Goal: Task Accomplishment & Management: Manage account settings

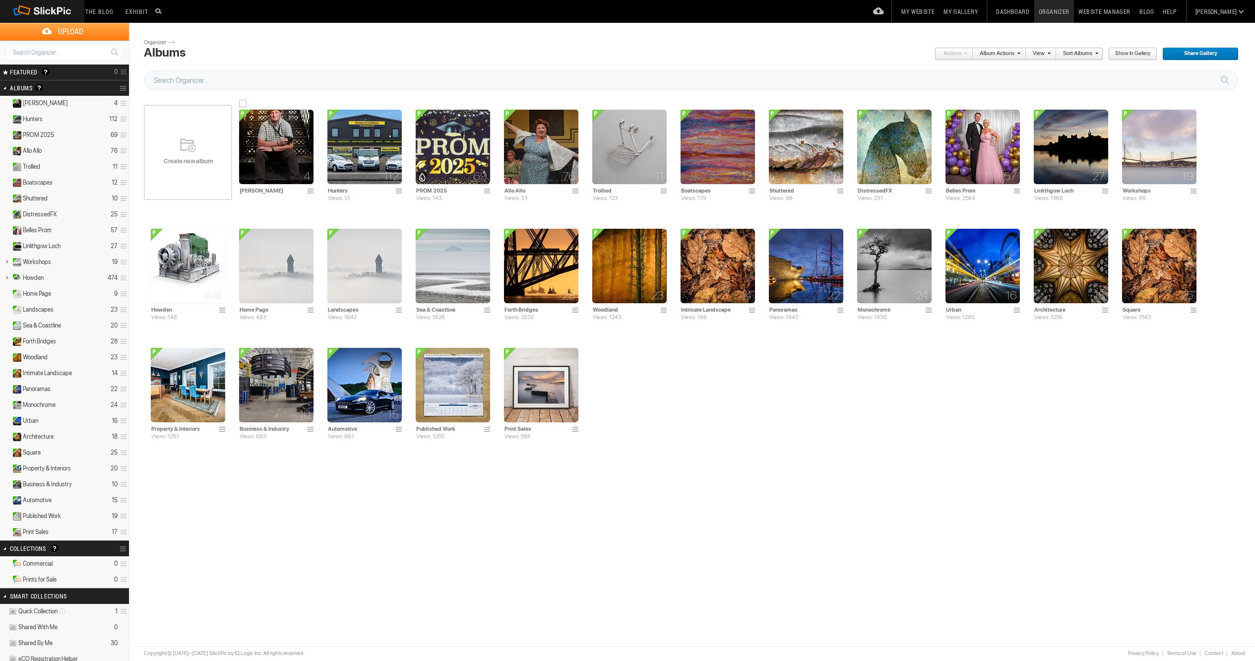
click at [311, 192] on span at bounding box center [312, 192] width 10 height 8
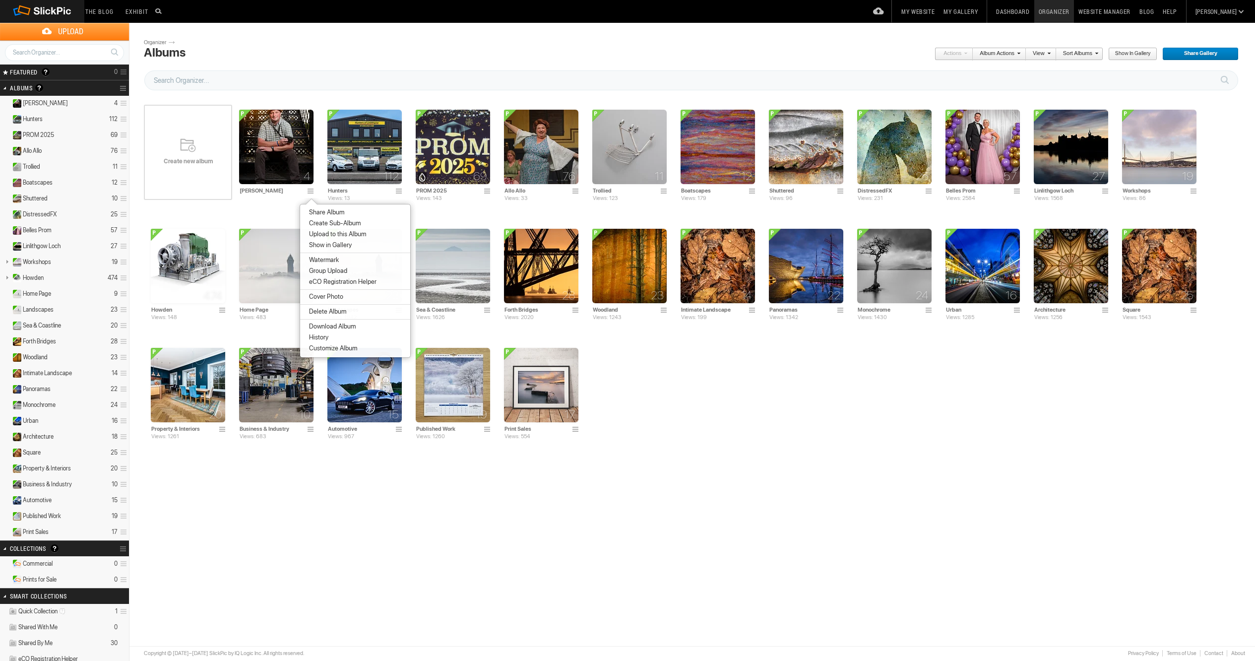
click at [324, 349] on span "Customize Album" at bounding box center [331, 348] width 51 height 8
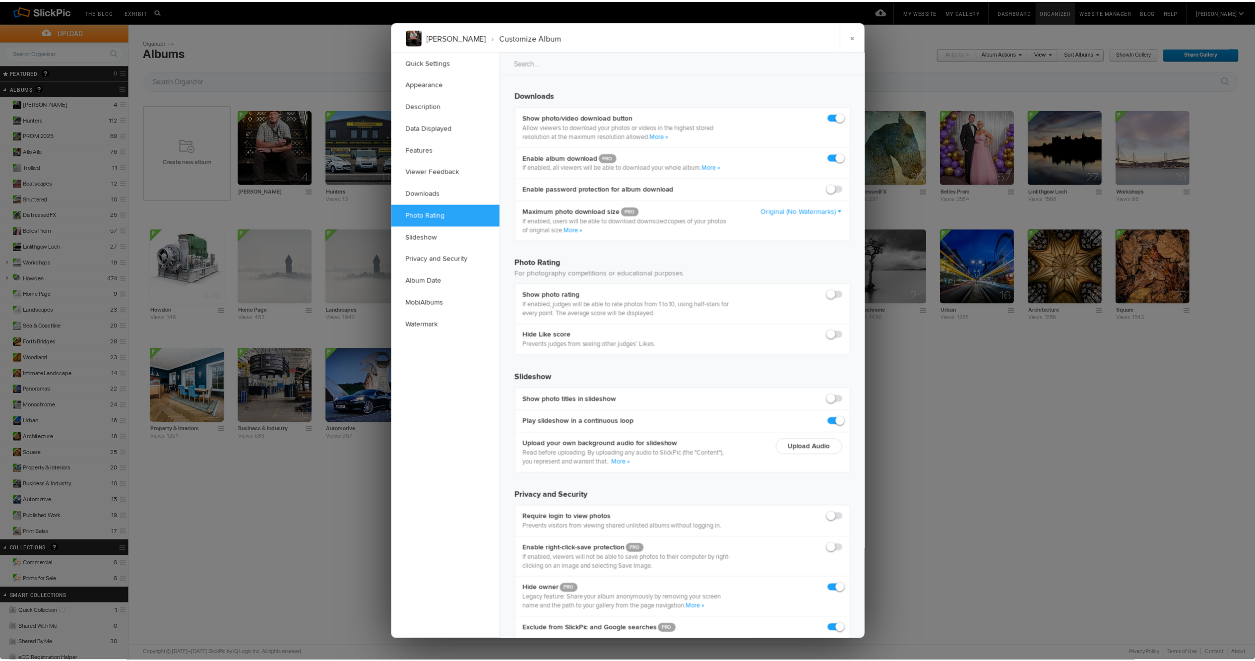
scroll to position [1512, 0]
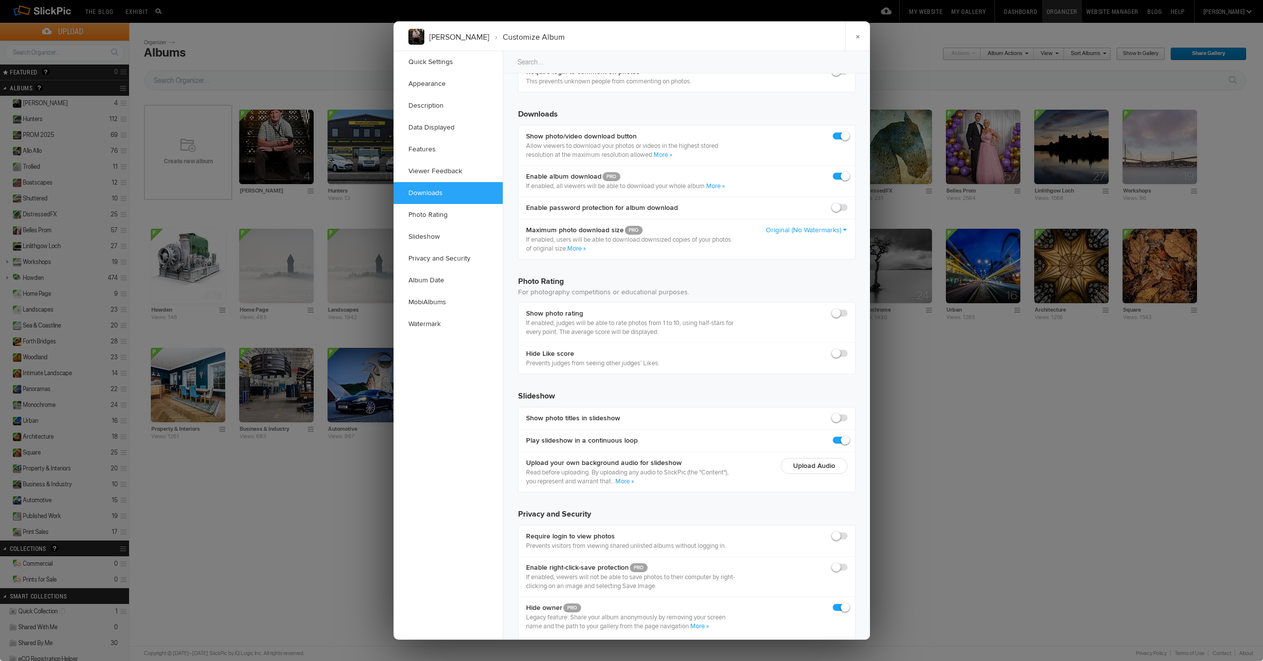
click at [319, 113] on div at bounding box center [631, 330] width 1263 height 661
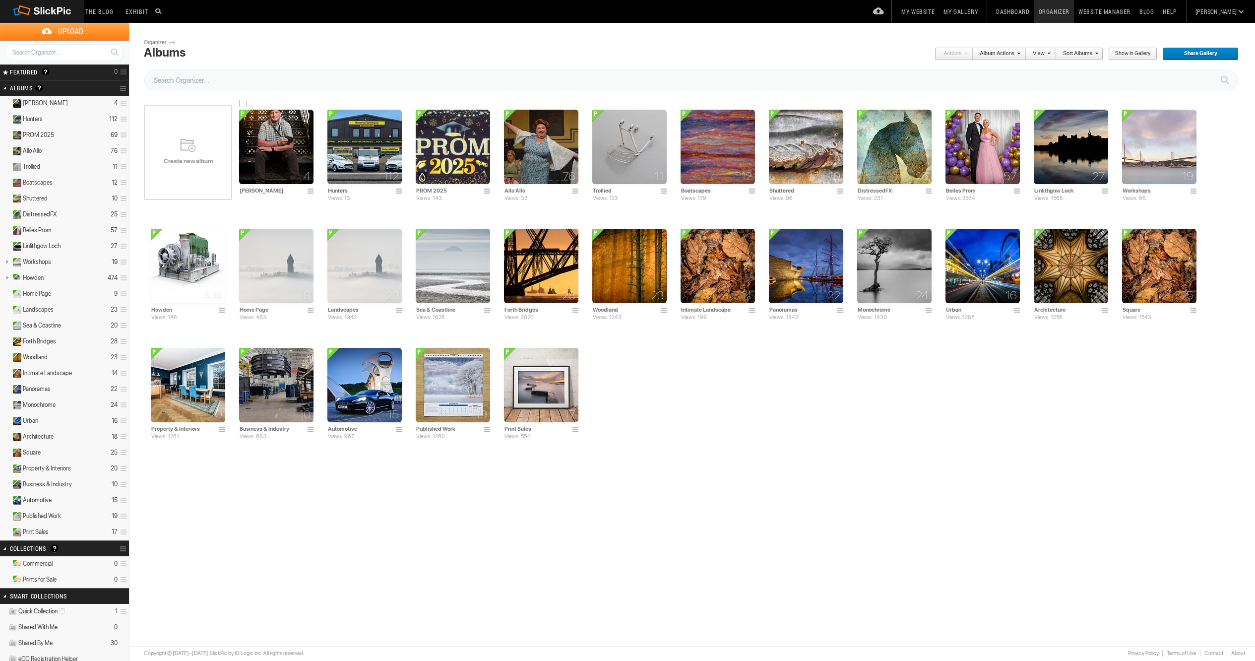
click at [288, 177] on img at bounding box center [276, 147] width 74 height 74
click at [313, 192] on span at bounding box center [312, 192] width 10 height 8
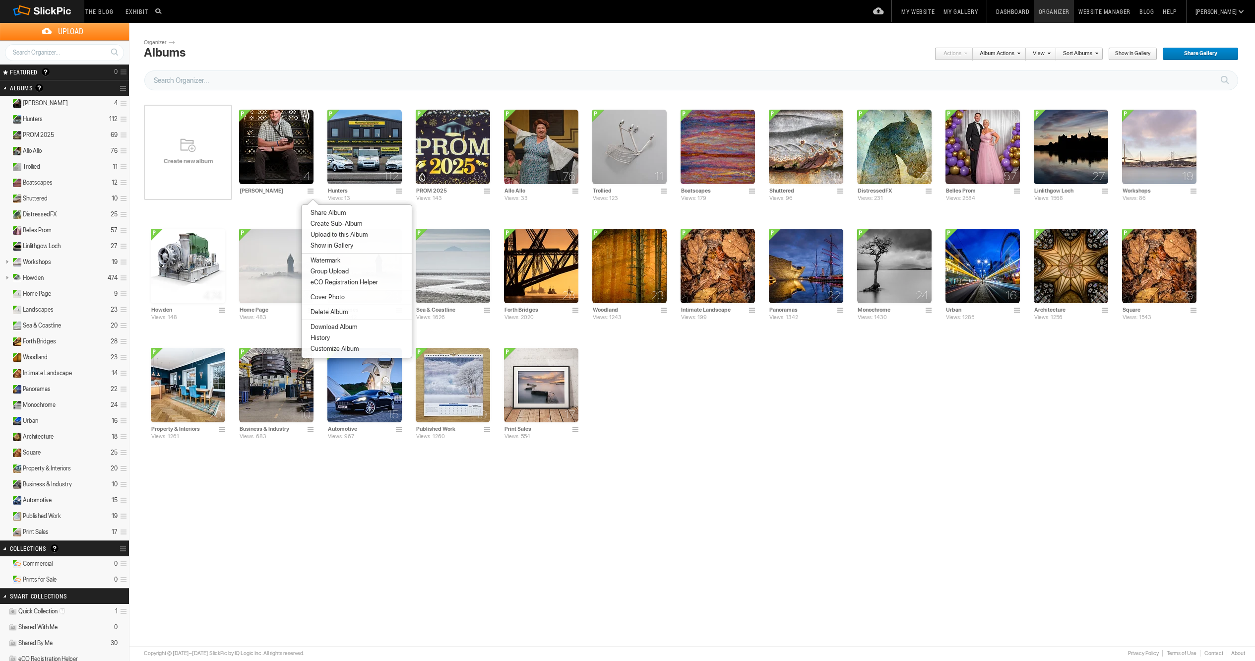
click at [335, 213] on span "Share Album" at bounding box center [327, 213] width 38 height 8
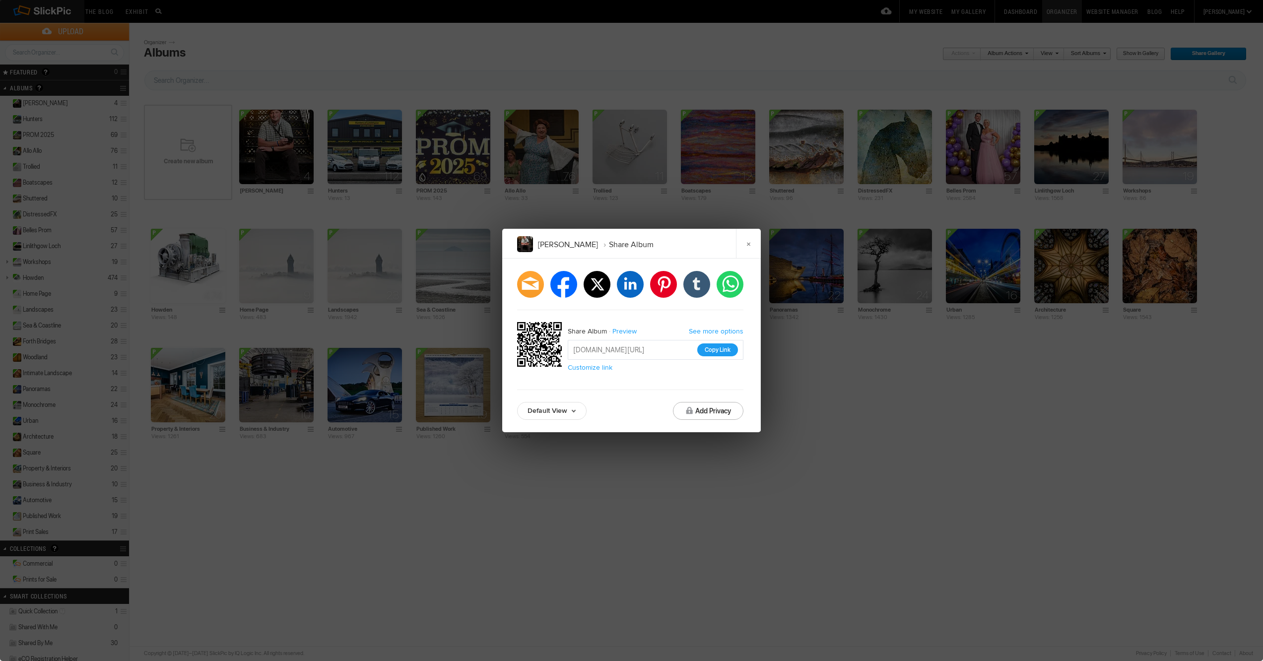
click at [707, 350] on button "Copy Link" at bounding box center [717, 349] width 41 height 13
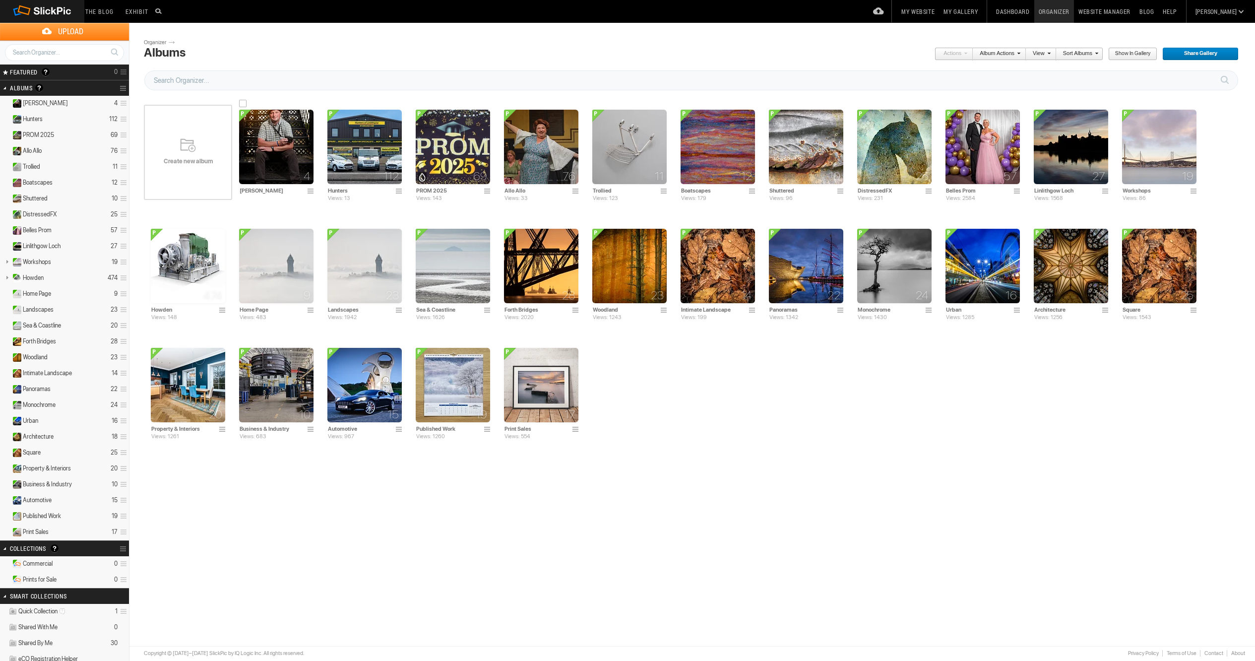
click at [301, 172] on img at bounding box center [276, 147] width 74 height 74
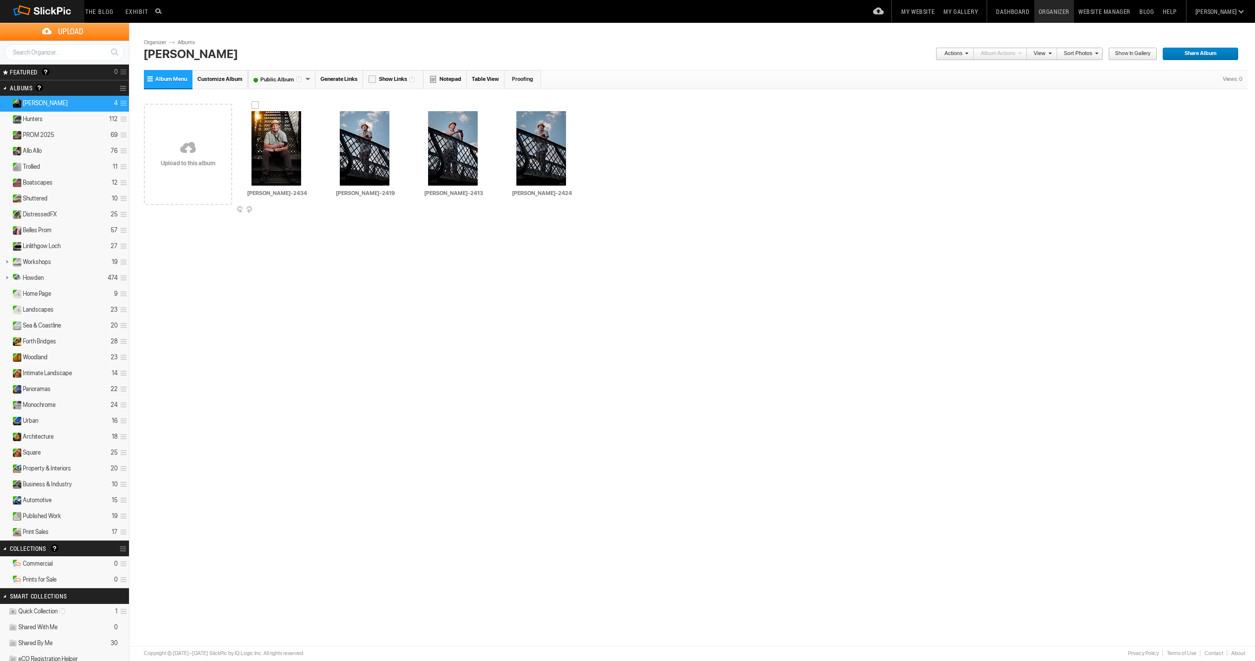
click at [312, 209] on span at bounding box center [313, 210] width 10 height 8
click at [332, 349] on li "Delete" at bounding box center [356, 347] width 110 height 11
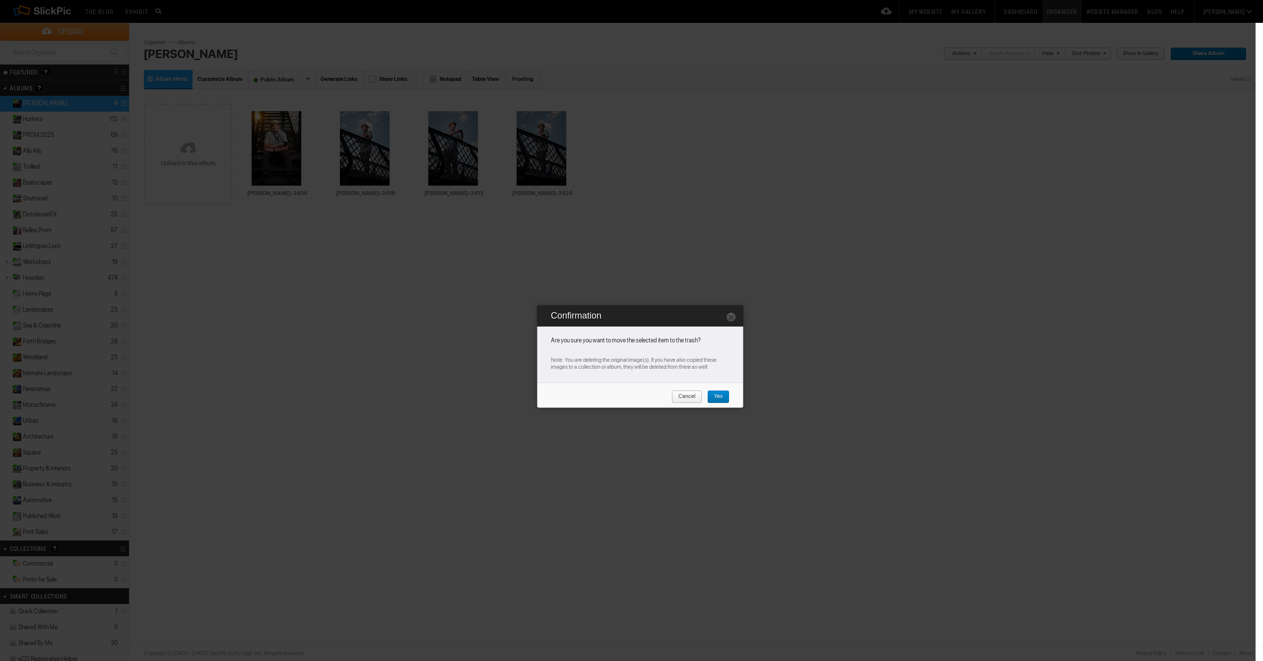
click at [709, 396] on span "Yes" at bounding box center [714, 396] width 15 height 13
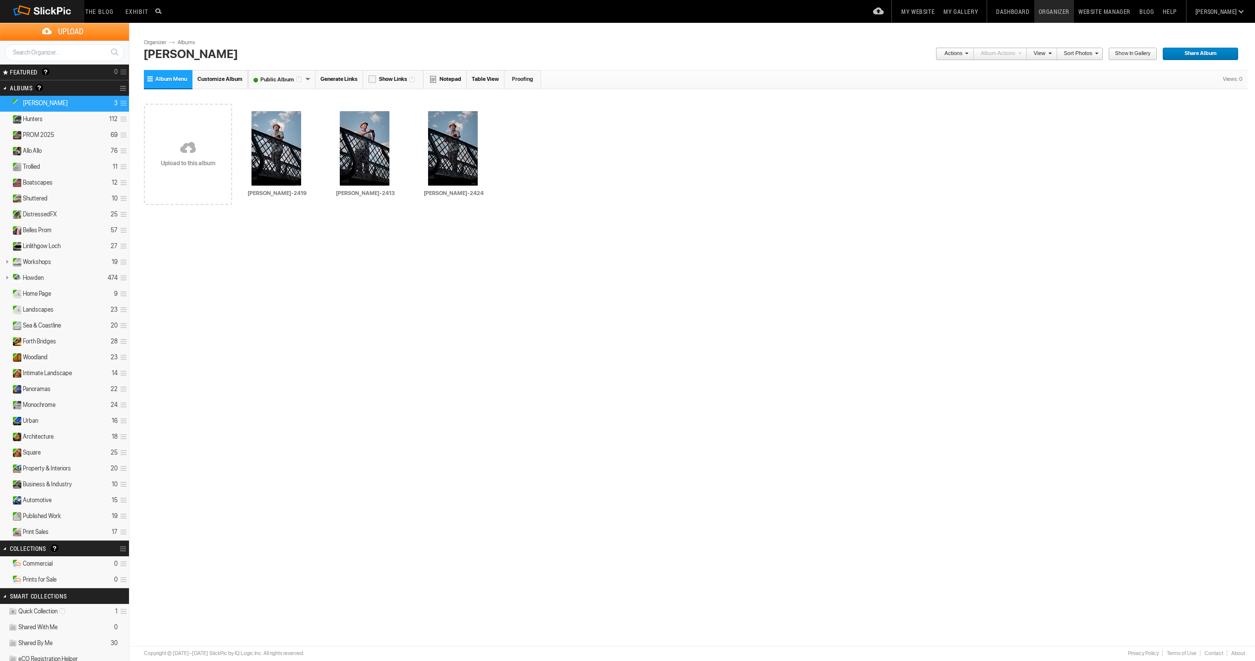
click at [190, 155] on link at bounding box center [188, 148] width 88 height 115
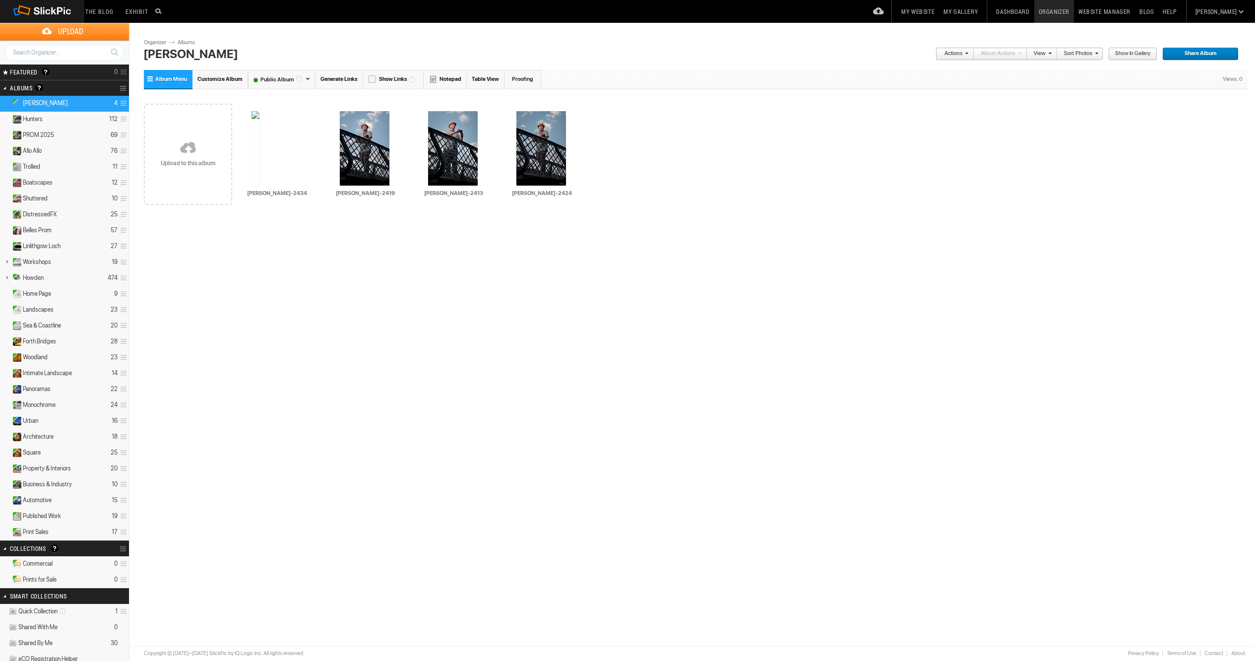
click at [186, 42] on link "Albums" at bounding box center [190, 43] width 30 height 8
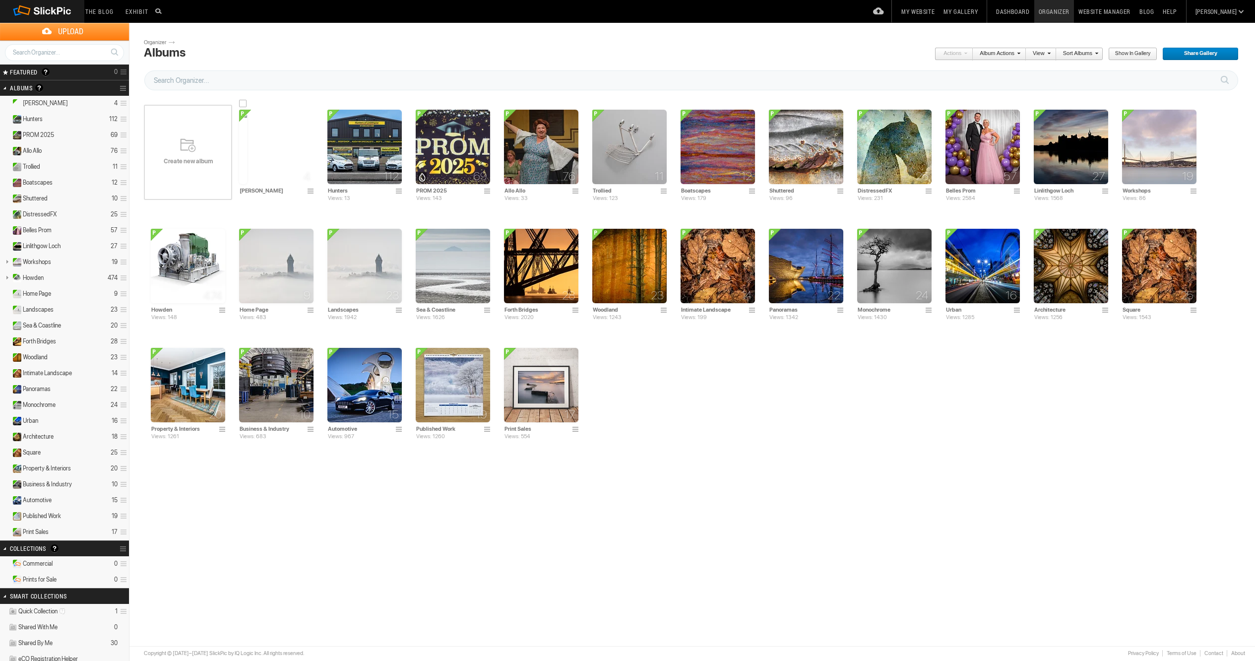
click at [311, 189] on span at bounding box center [312, 192] width 10 height 8
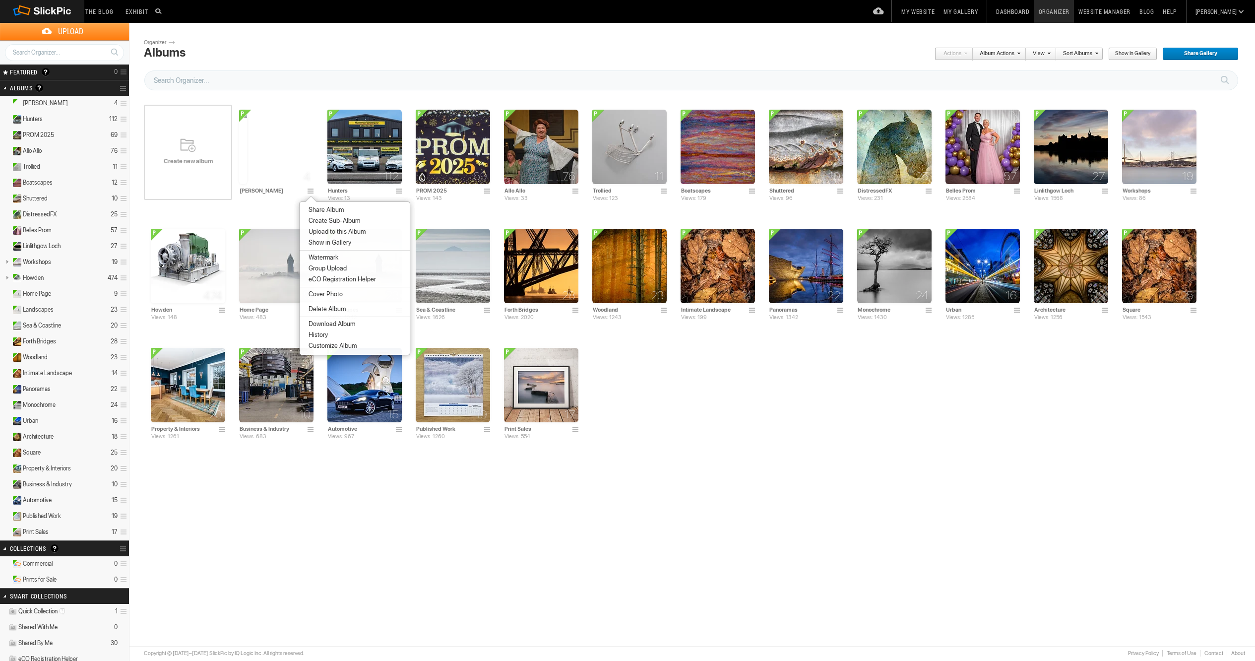
click at [346, 294] on li "Cover Photo" at bounding box center [355, 294] width 110 height 11
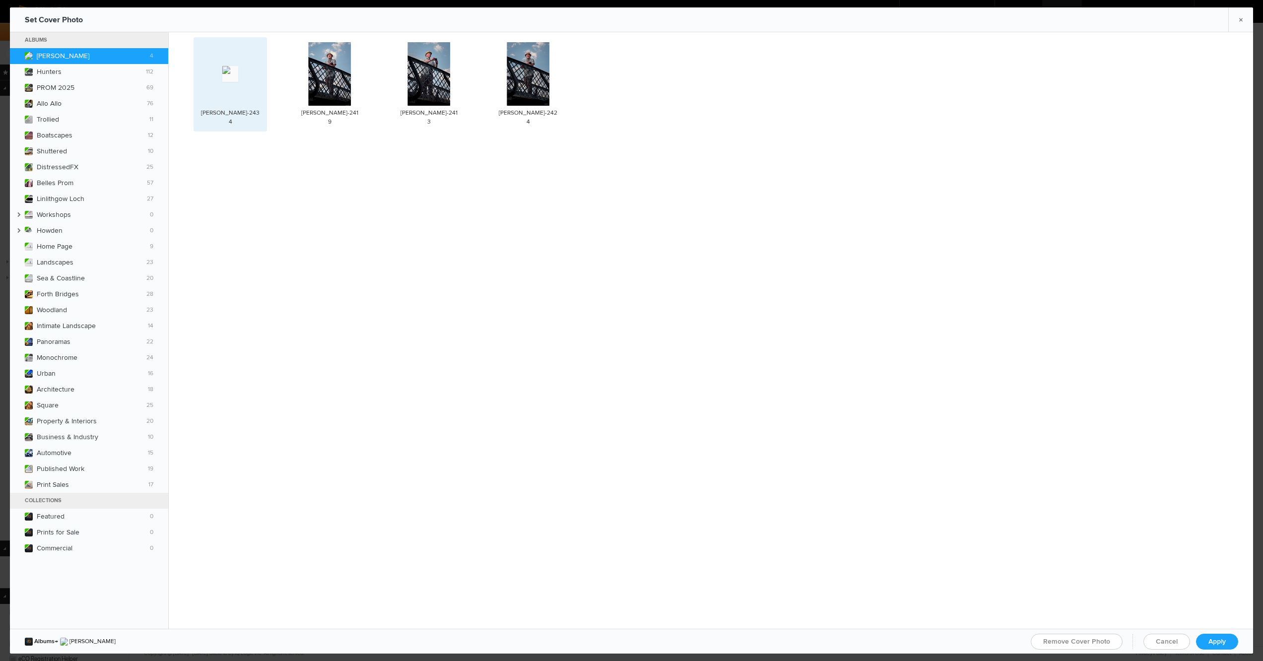
click at [238, 82] on img at bounding box center [230, 74] width 16 height 16
drag, startPoint x: 1211, startPoint y: 639, endPoint x: 1183, endPoint y: 630, distance: 29.8
click at [1211, 639] on span "Apply" at bounding box center [1216, 641] width 17 height 8
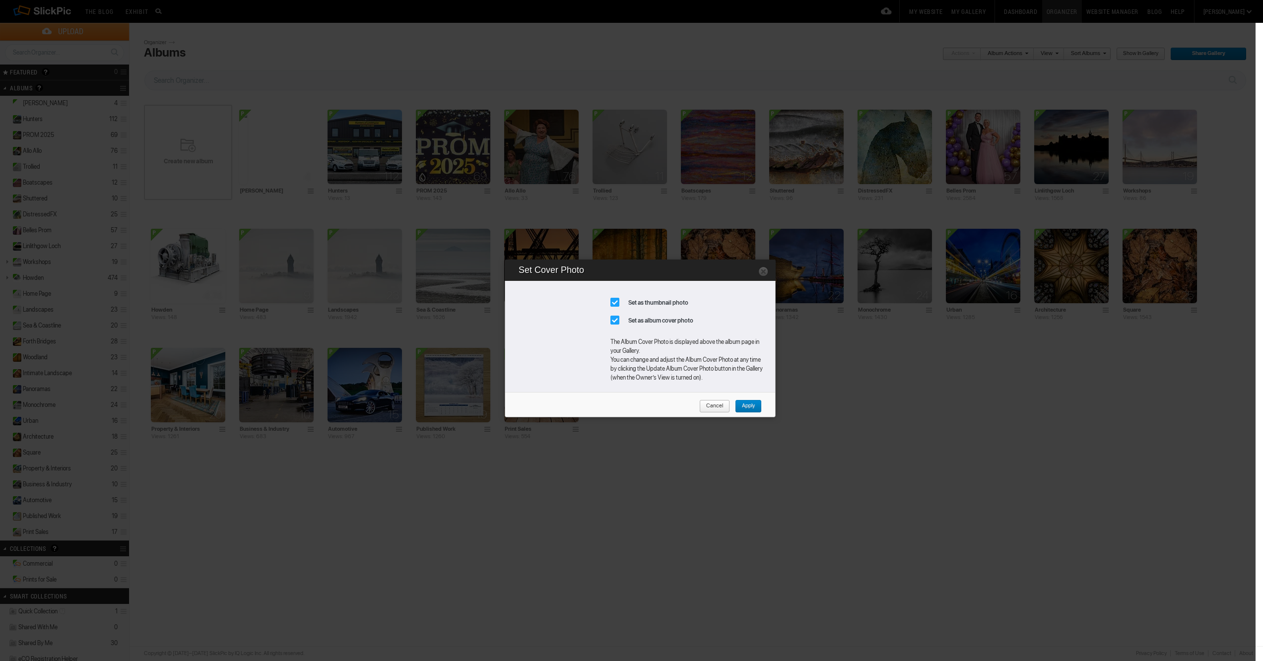
click at [750, 401] on span "Apply" at bounding box center [745, 406] width 20 height 13
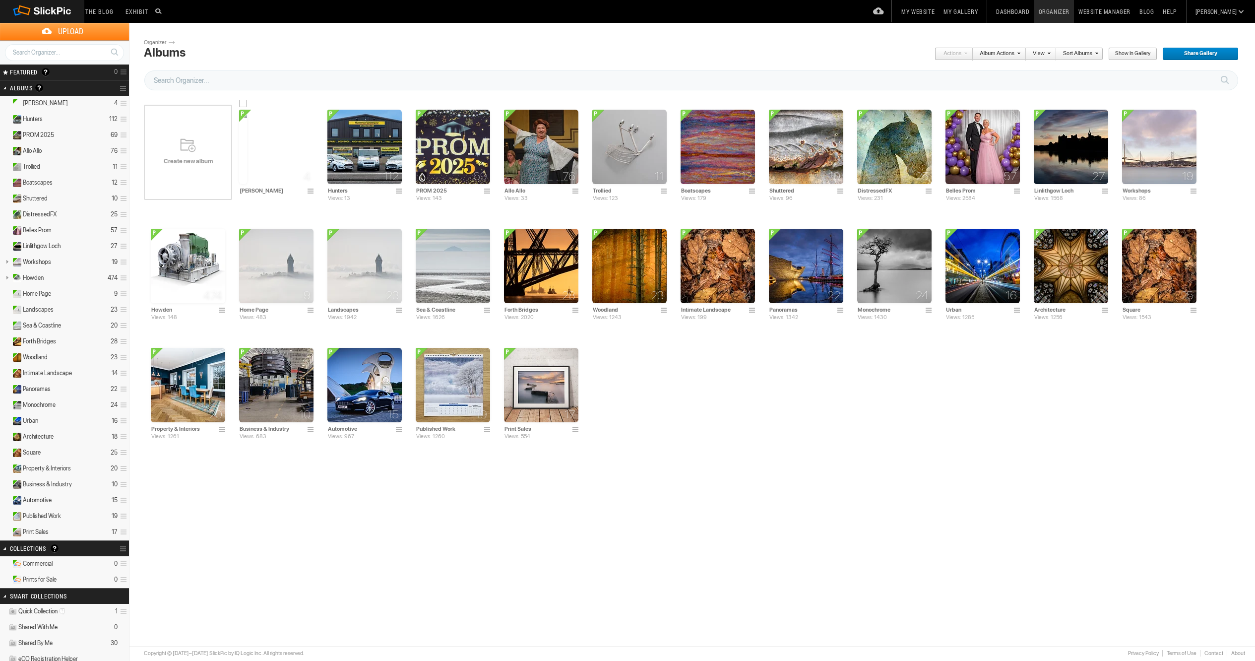
click at [247, 154] on img at bounding box center [243, 147] width 8 height 74
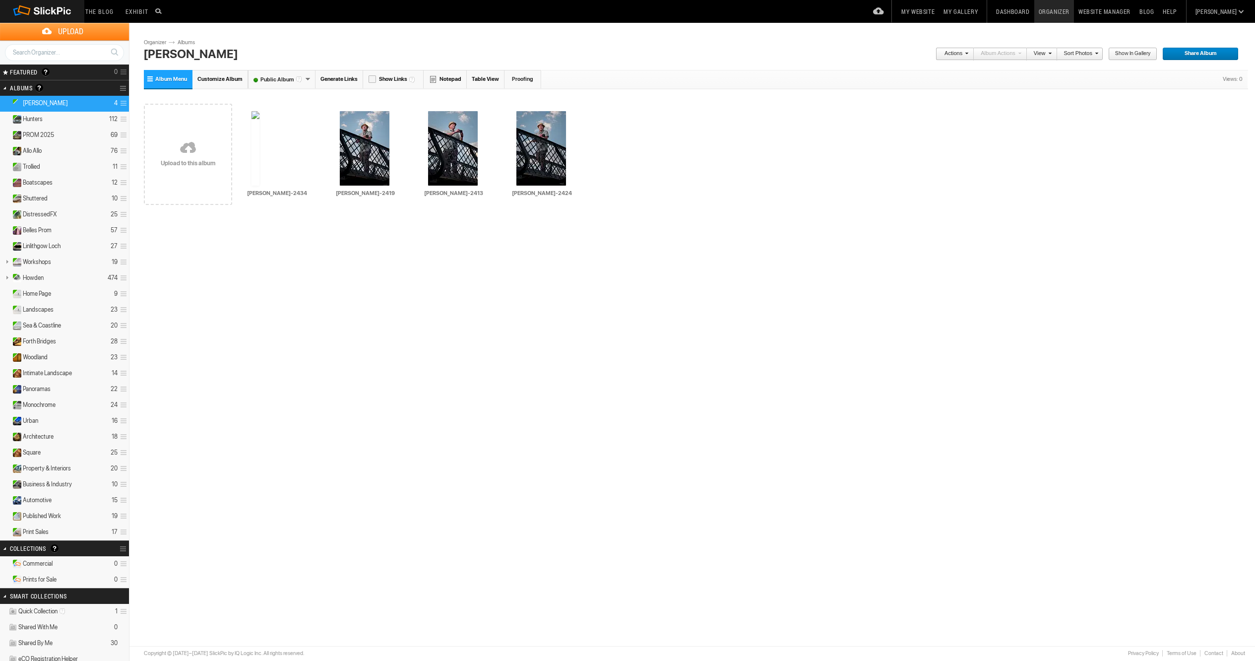
click at [1134, 52] on span "Show in Gallery" at bounding box center [1129, 54] width 42 height 13
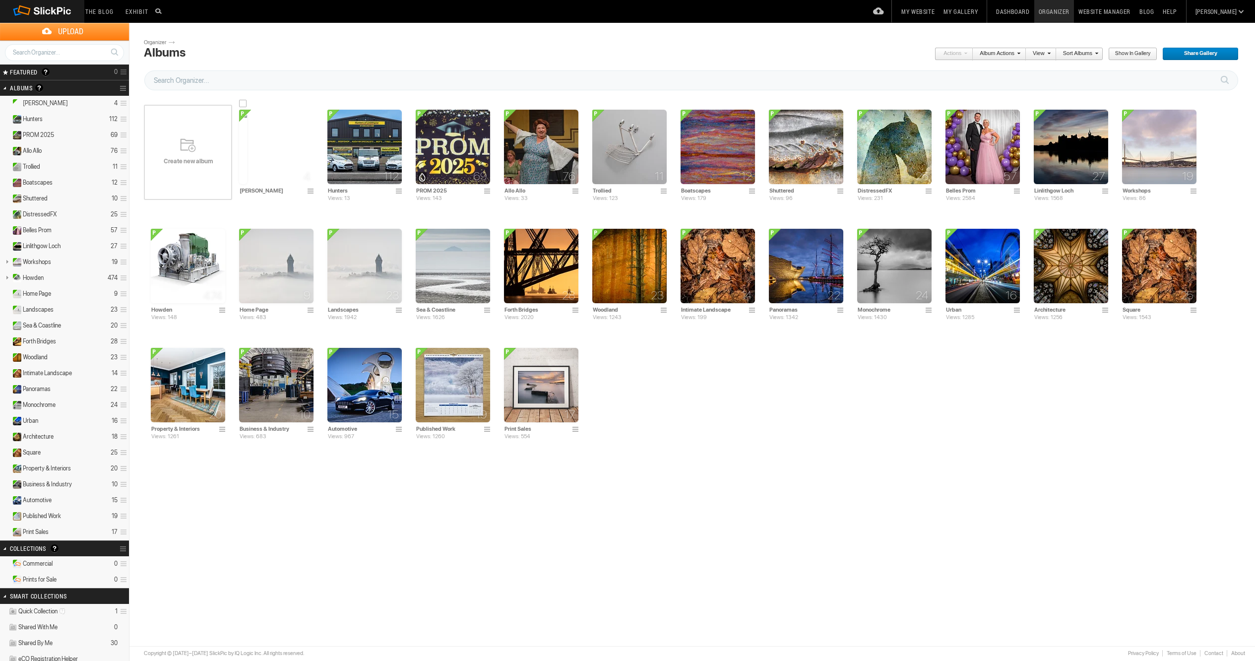
click at [312, 191] on span at bounding box center [312, 192] width 10 height 8
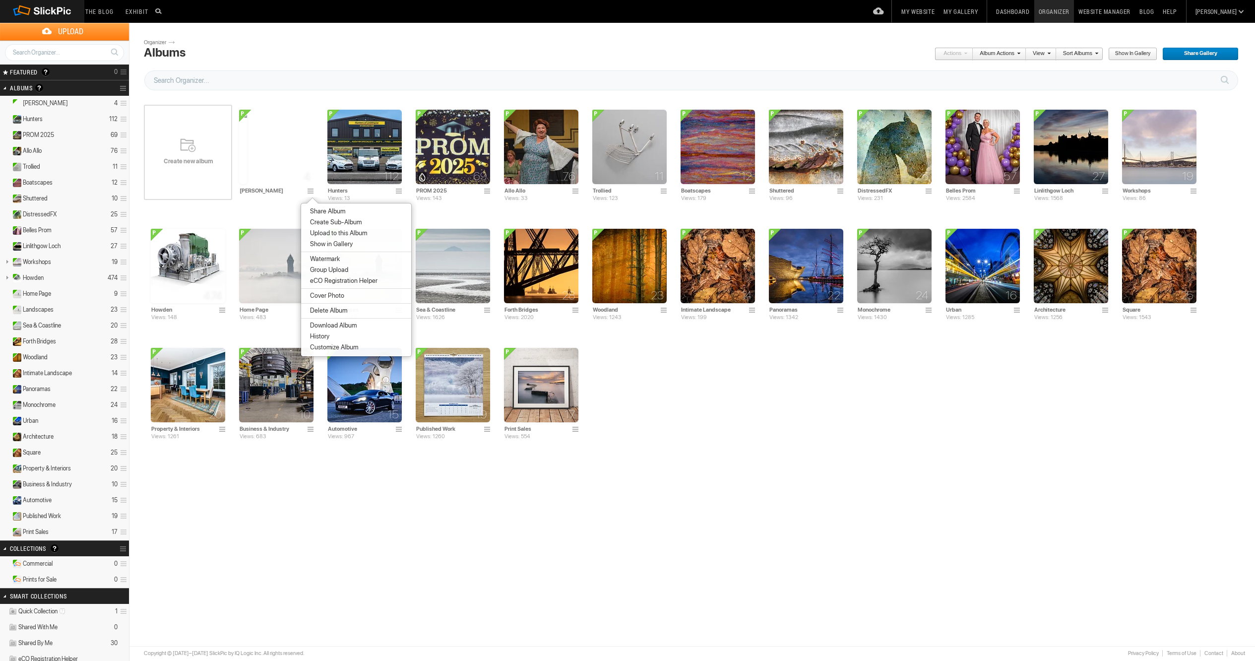
click at [344, 296] on li "Cover Photo" at bounding box center [356, 295] width 110 height 11
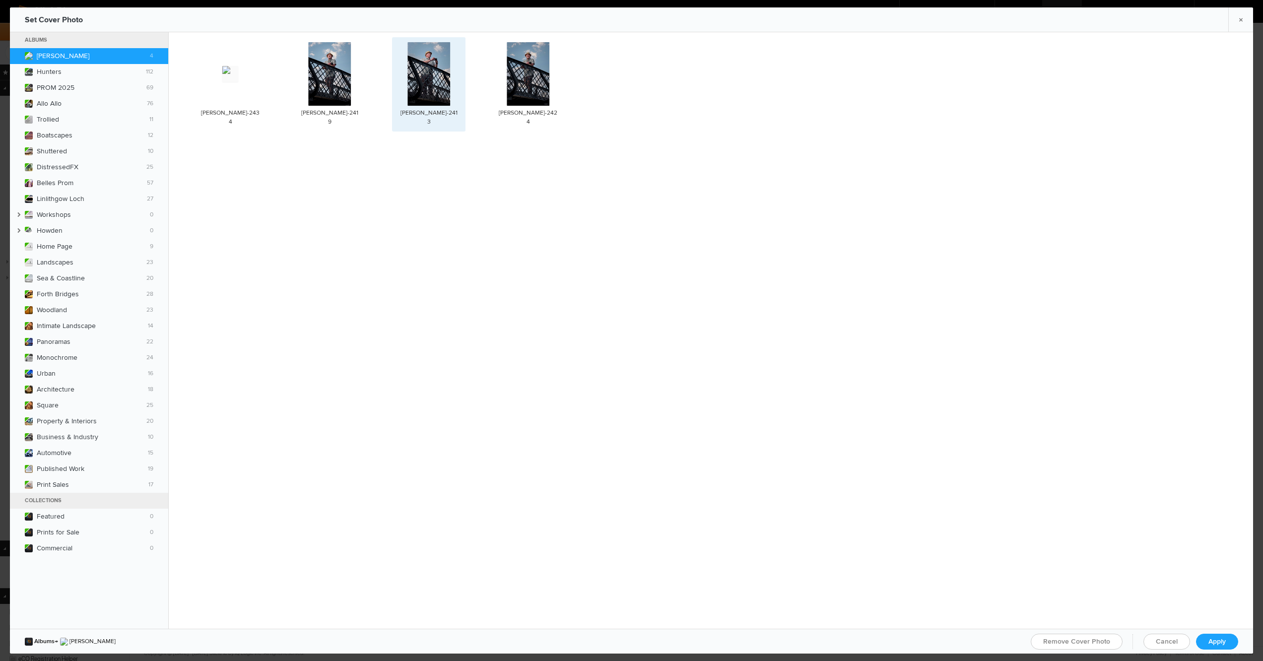
click at [420, 62] on img at bounding box center [428, 74] width 43 height 64
click at [1208, 637] on span "Apply" at bounding box center [1216, 641] width 17 height 8
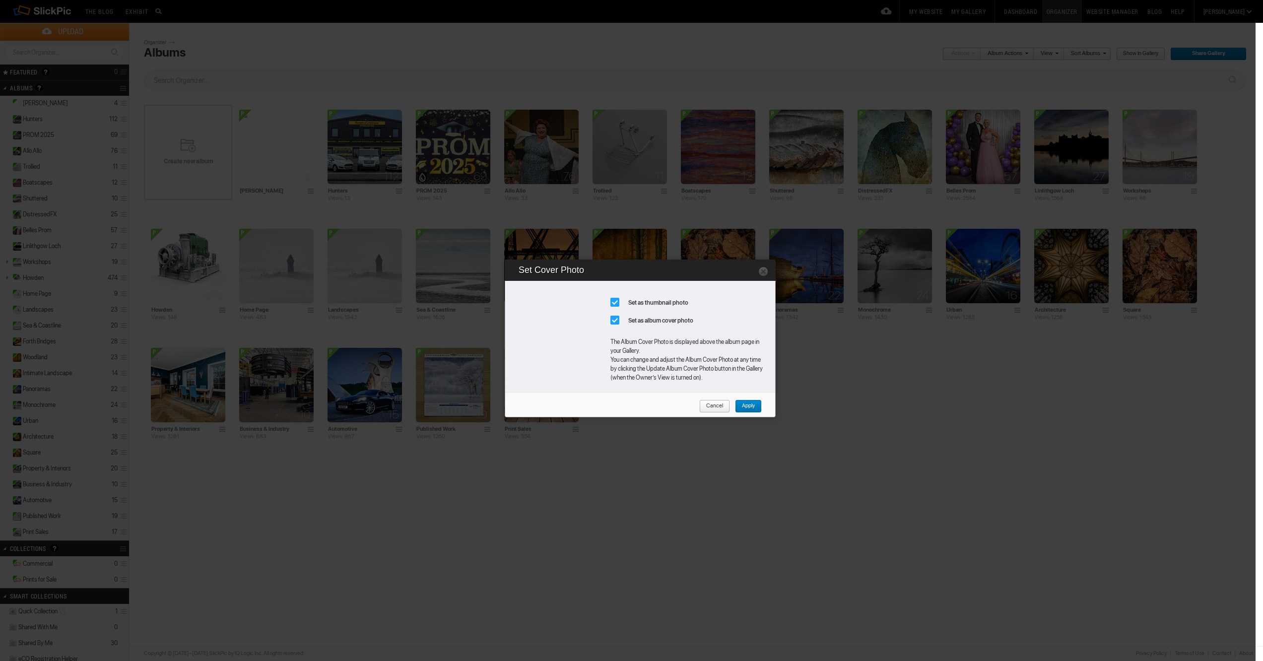
click at [743, 406] on span "Apply" at bounding box center [745, 406] width 20 height 13
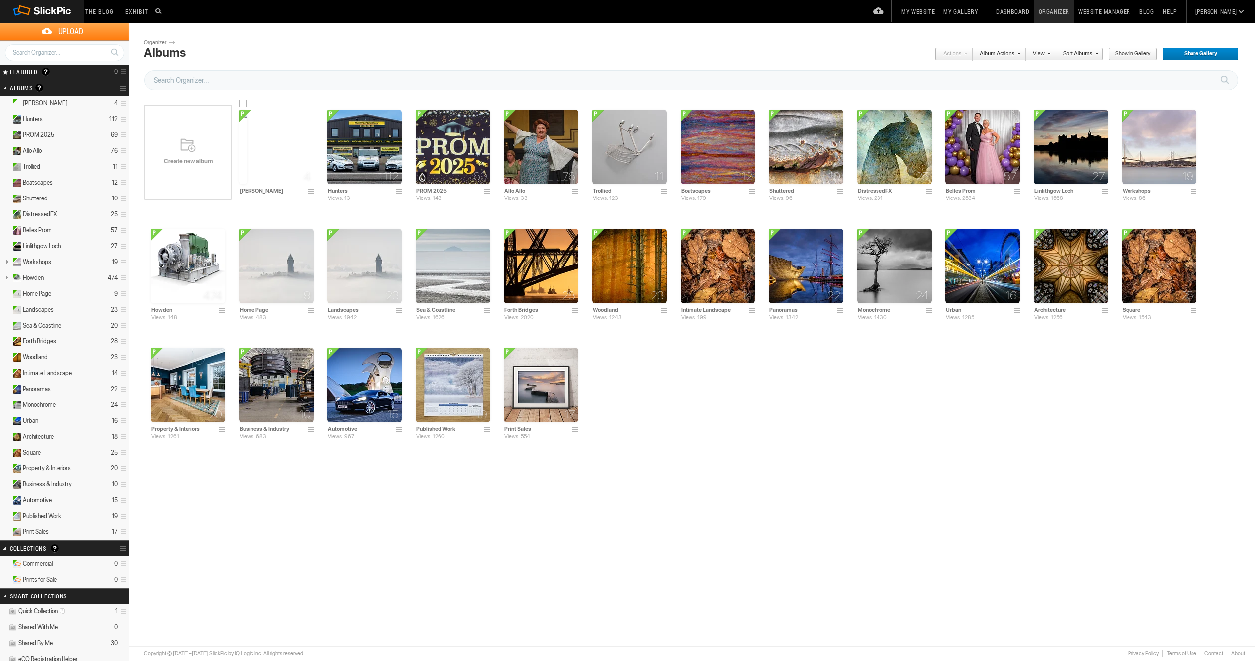
click at [247, 137] on img at bounding box center [243, 147] width 8 height 74
click at [310, 189] on span at bounding box center [312, 192] width 10 height 8
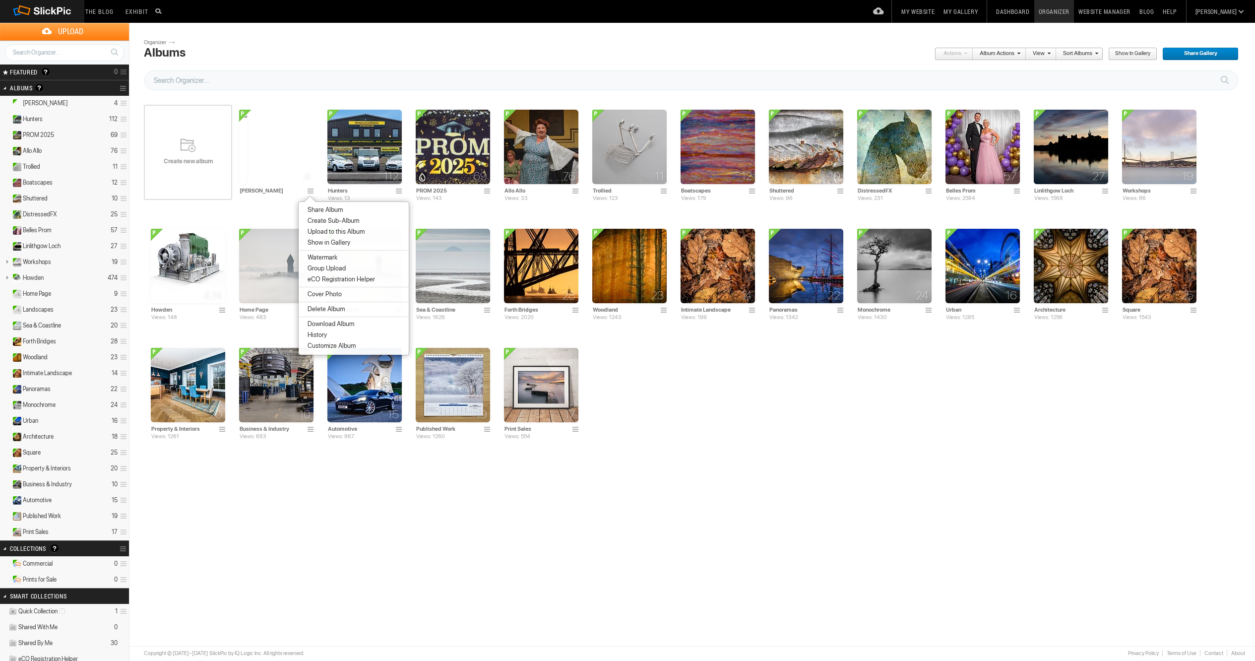
click at [332, 213] on span "Share Album" at bounding box center [324, 210] width 38 height 8
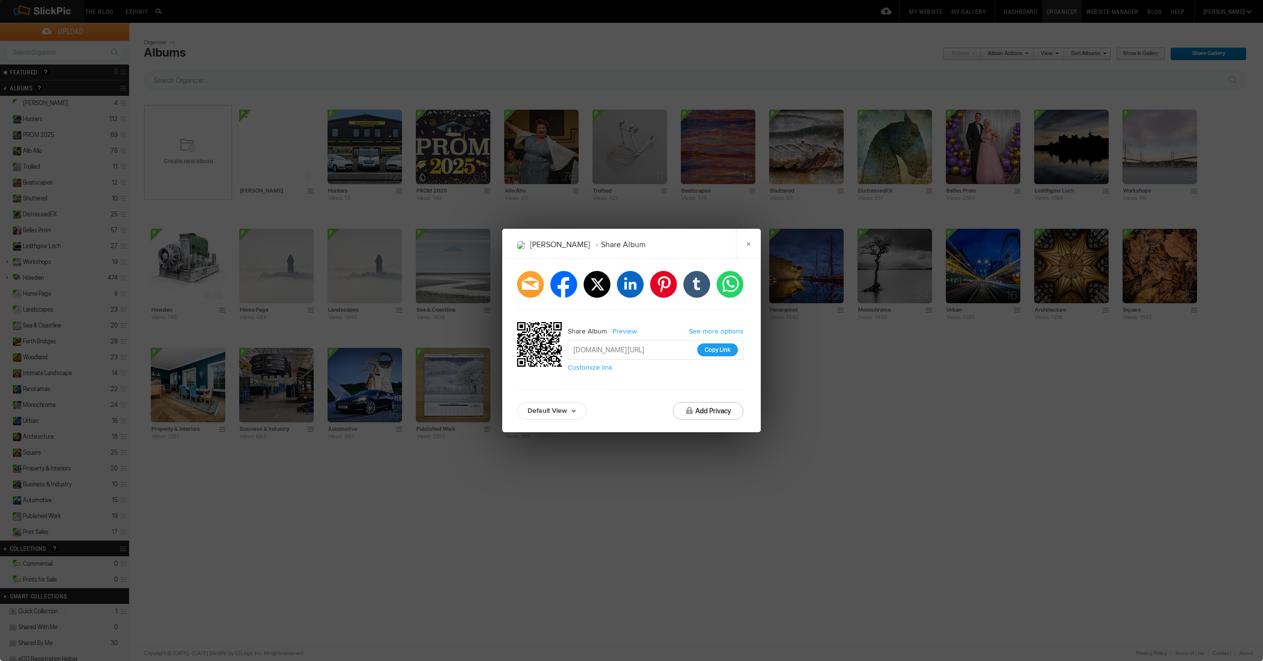
click at [719, 353] on button "Copy Link" at bounding box center [717, 349] width 41 height 13
click at [746, 242] on link "×" at bounding box center [748, 244] width 25 height 30
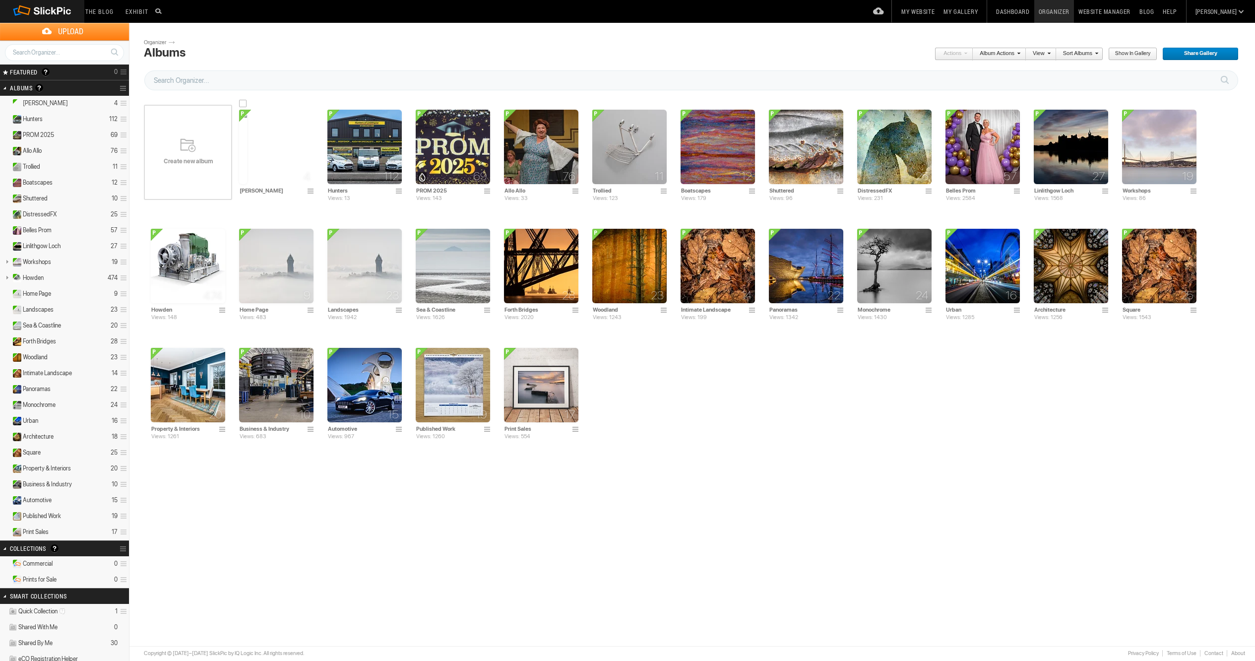
click at [310, 189] on span at bounding box center [312, 192] width 10 height 8
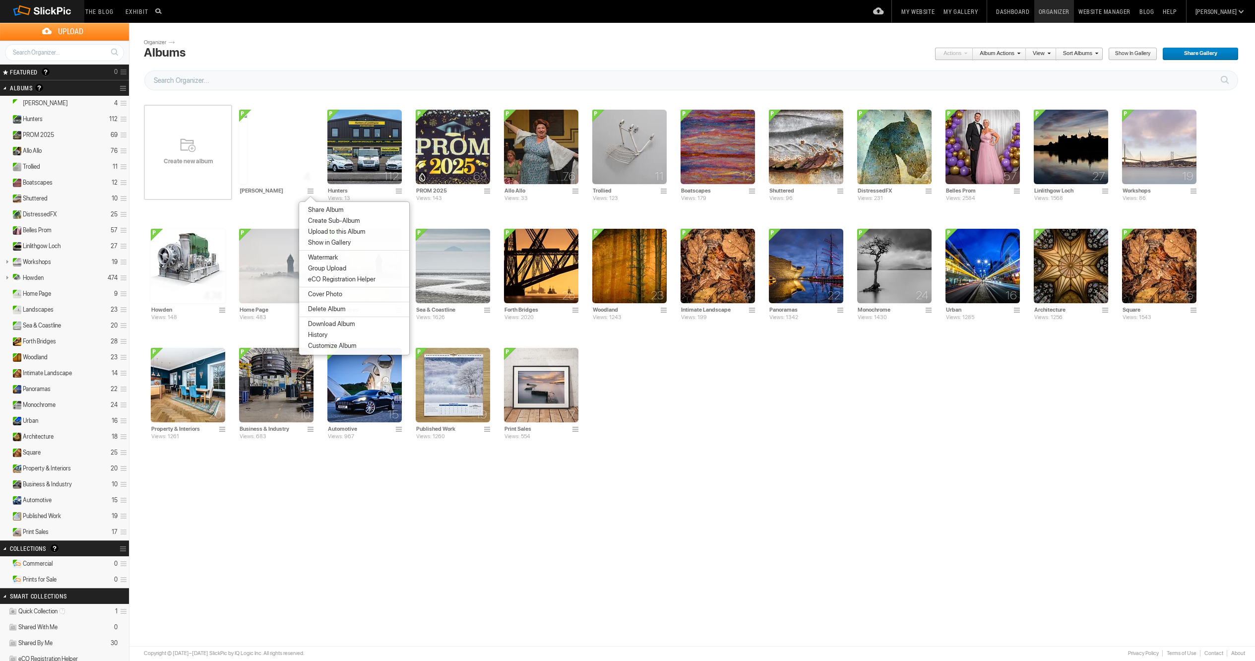
click at [341, 295] on span "Cover Photo" at bounding box center [323, 294] width 37 height 8
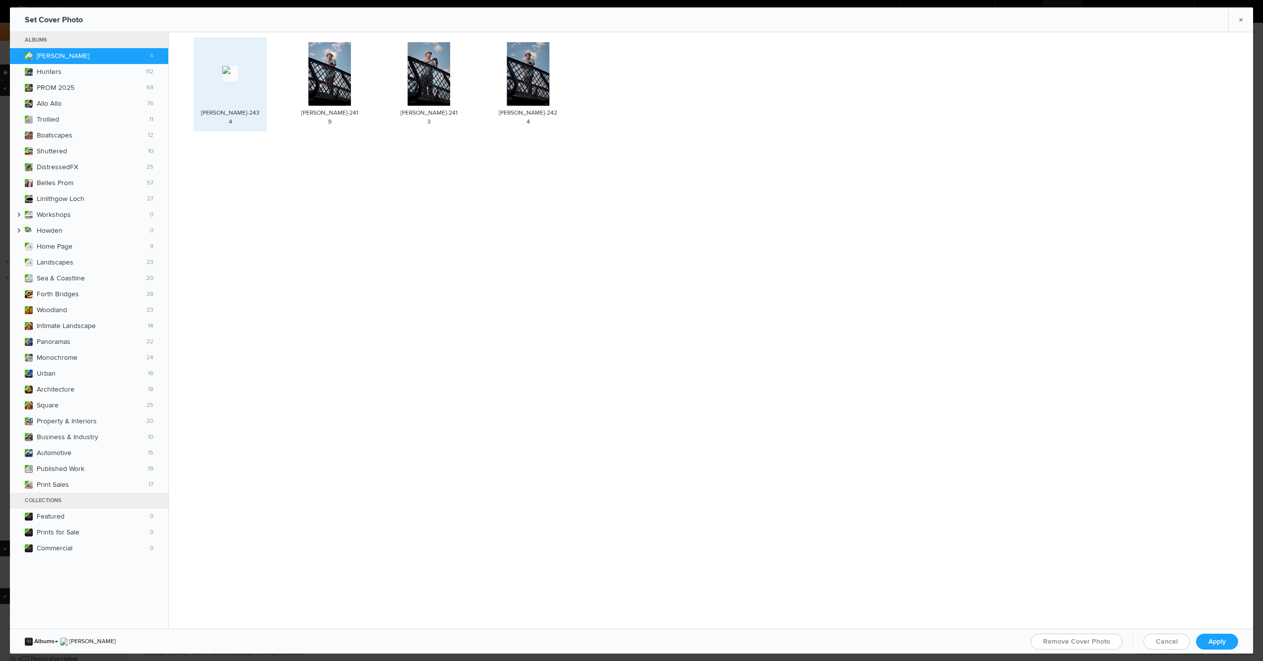
click at [252, 93] on spn-photo-picker-thumb-image-tag at bounding box center [230, 74] width 64 height 64
click at [1213, 642] on span "Apply" at bounding box center [1216, 641] width 17 height 8
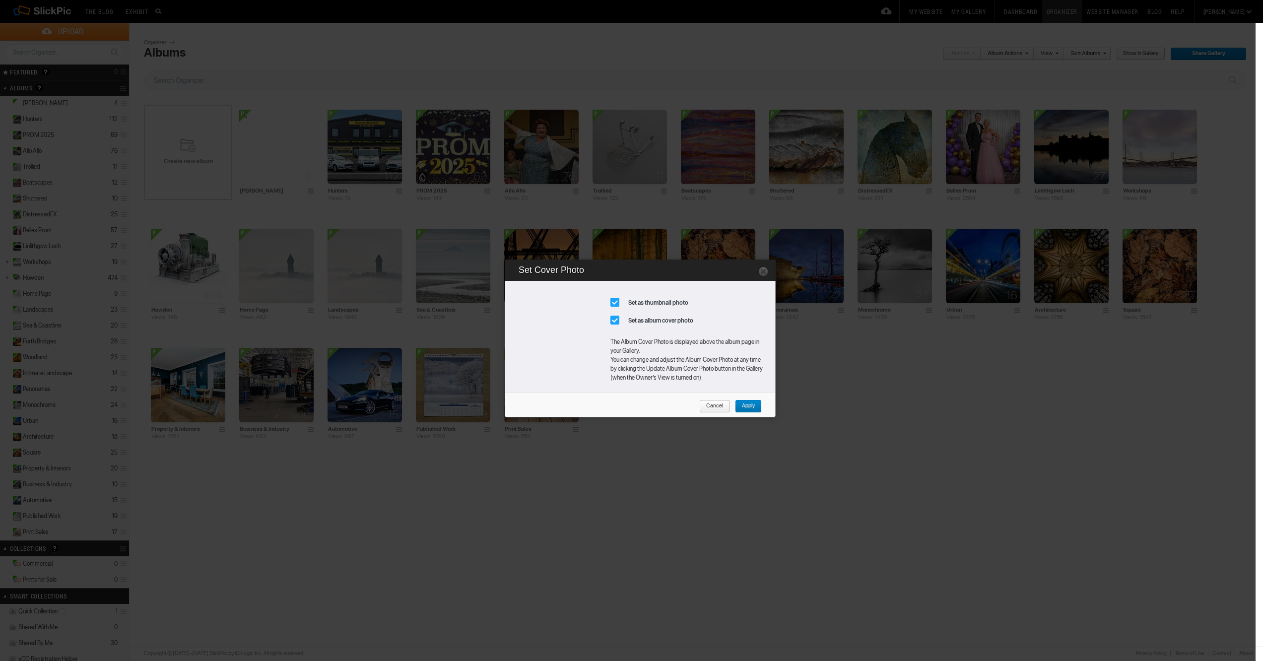
click at [739, 406] on span "Apply" at bounding box center [745, 406] width 20 height 13
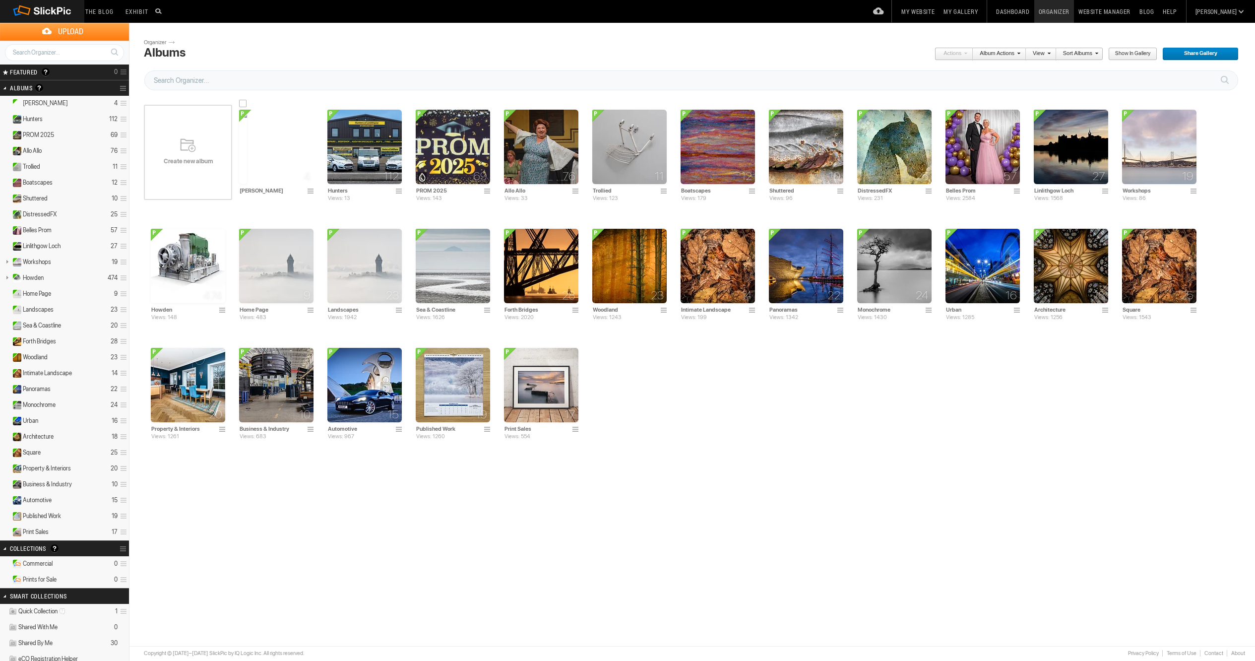
click at [247, 148] on img at bounding box center [243, 147] width 8 height 74
click at [311, 192] on span at bounding box center [312, 192] width 10 height 8
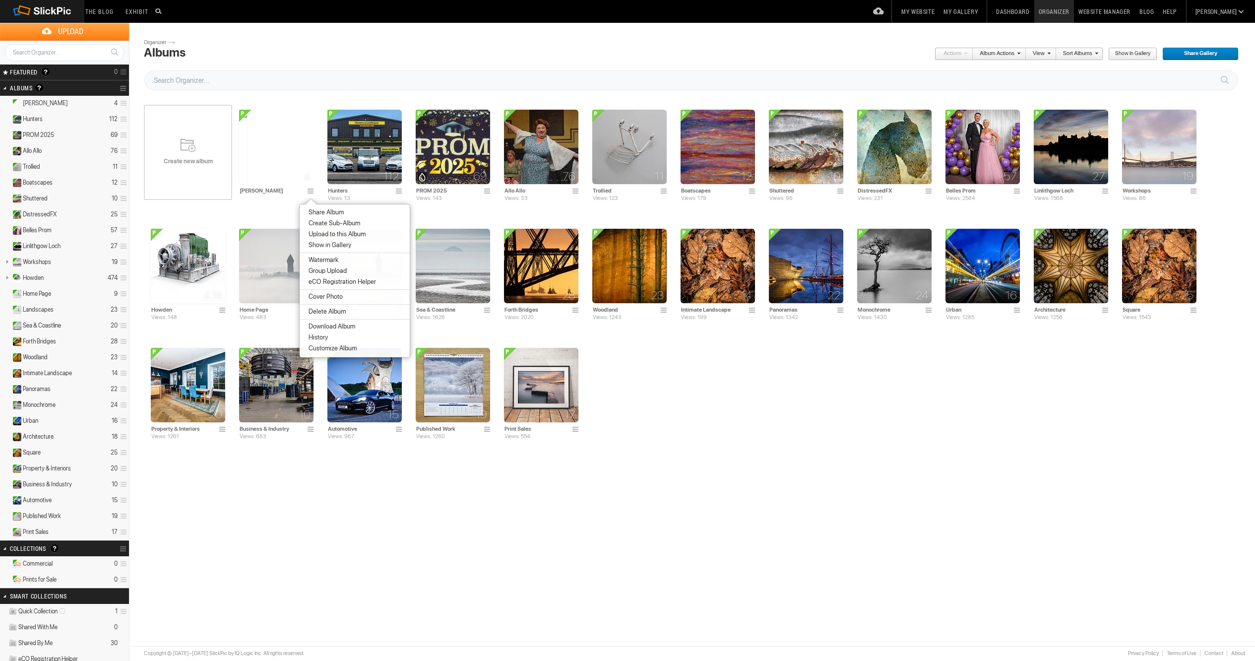
click at [330, 214] on span "Share Album" at bounding box center [325, 212] width 38 height 8
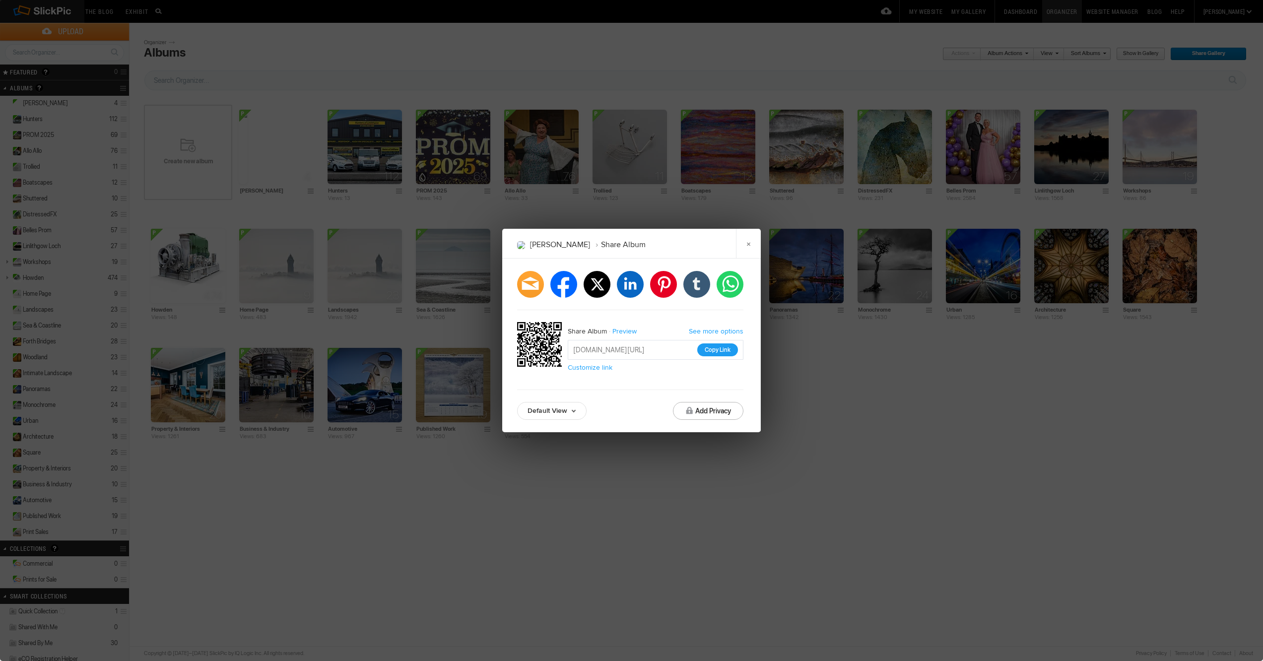
click at [723, 352] on button "Copy Link" at bounding box center [717, 349] width 41 height 13
click at [748, 242] on link "×" at bounding box center [748, 244] width 25 height 30
